Goal: Find specific page/section

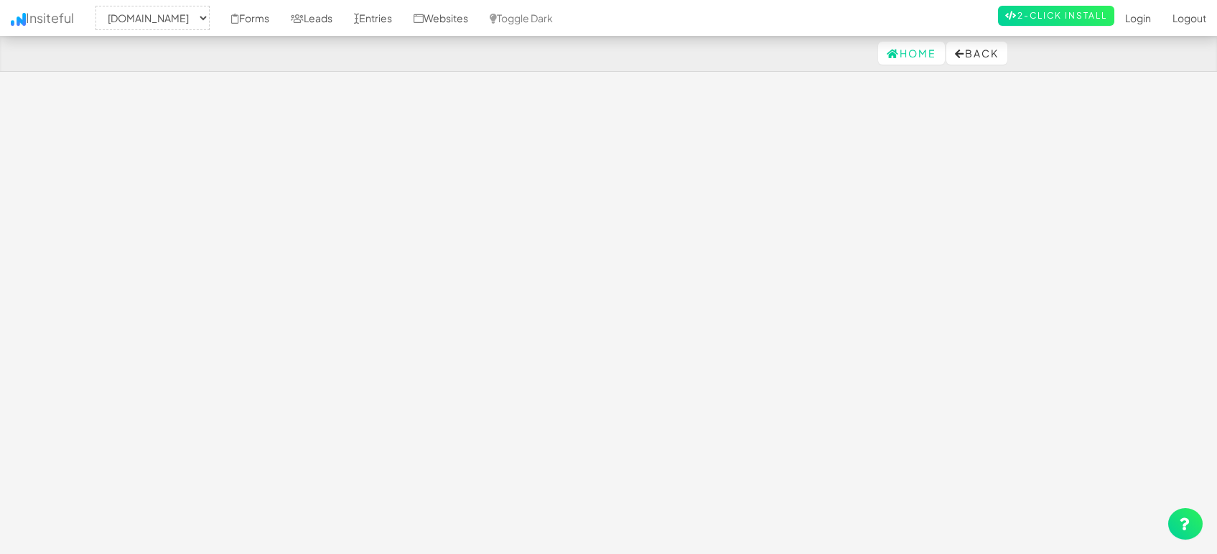
select select "1505"
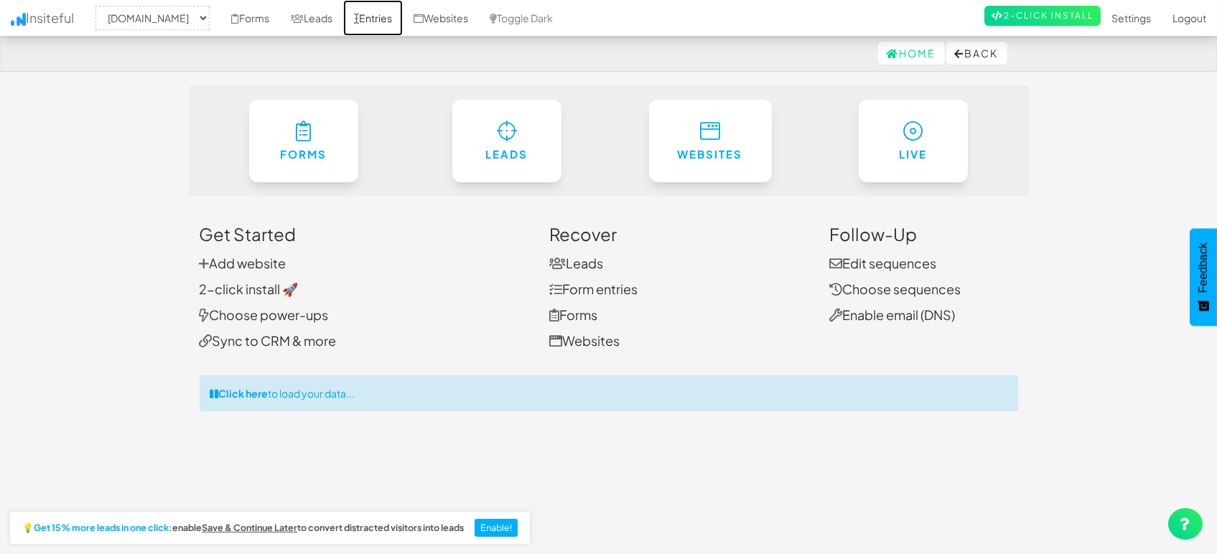
click at [379, 19] on link "Entries" at bounding box center [373, 18] width 60 height 36
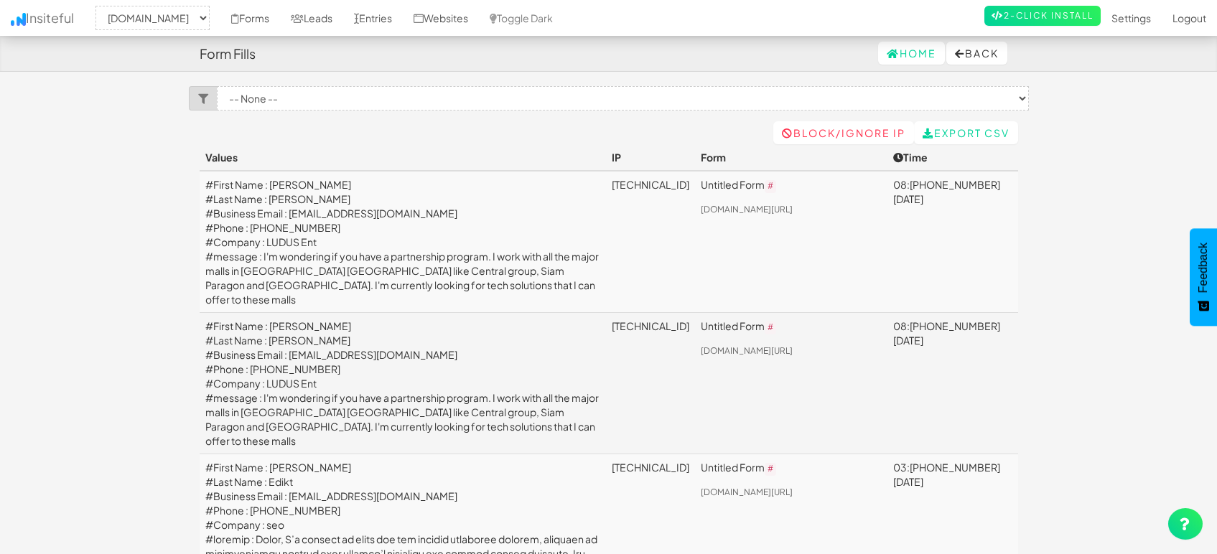
select select "1505"
click at [331, 23] on link "Leads" at bounding box center [311, 18] width 63 height 36
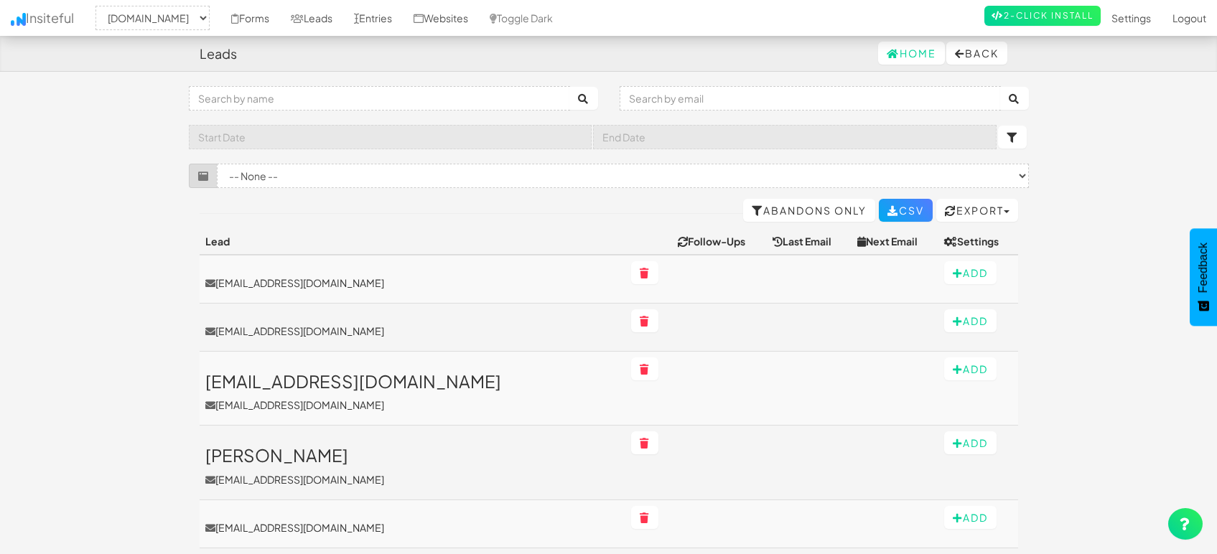
select select "1505"
